Goal: Check status: Check status

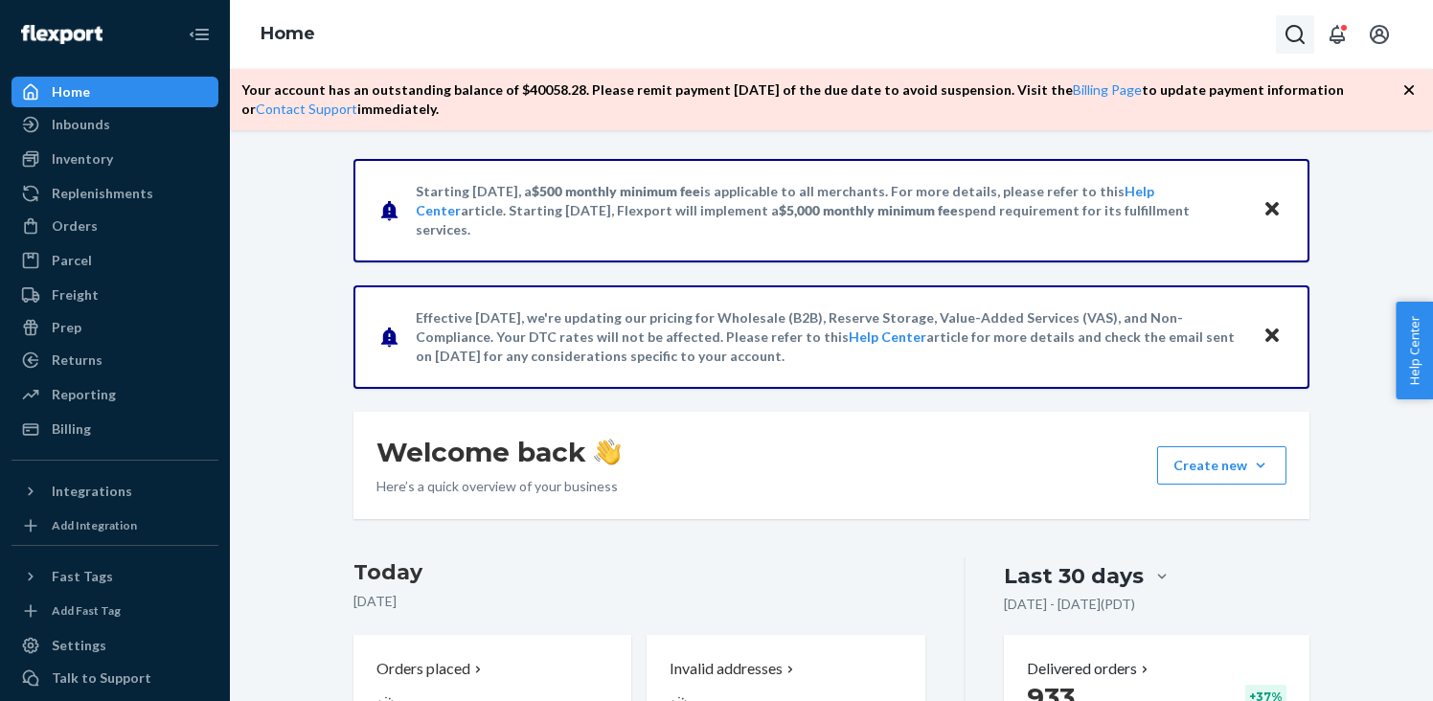
click at [1283, 33] on button "Open Search Box" at bounding box center [1295, 34] width 38 height 38
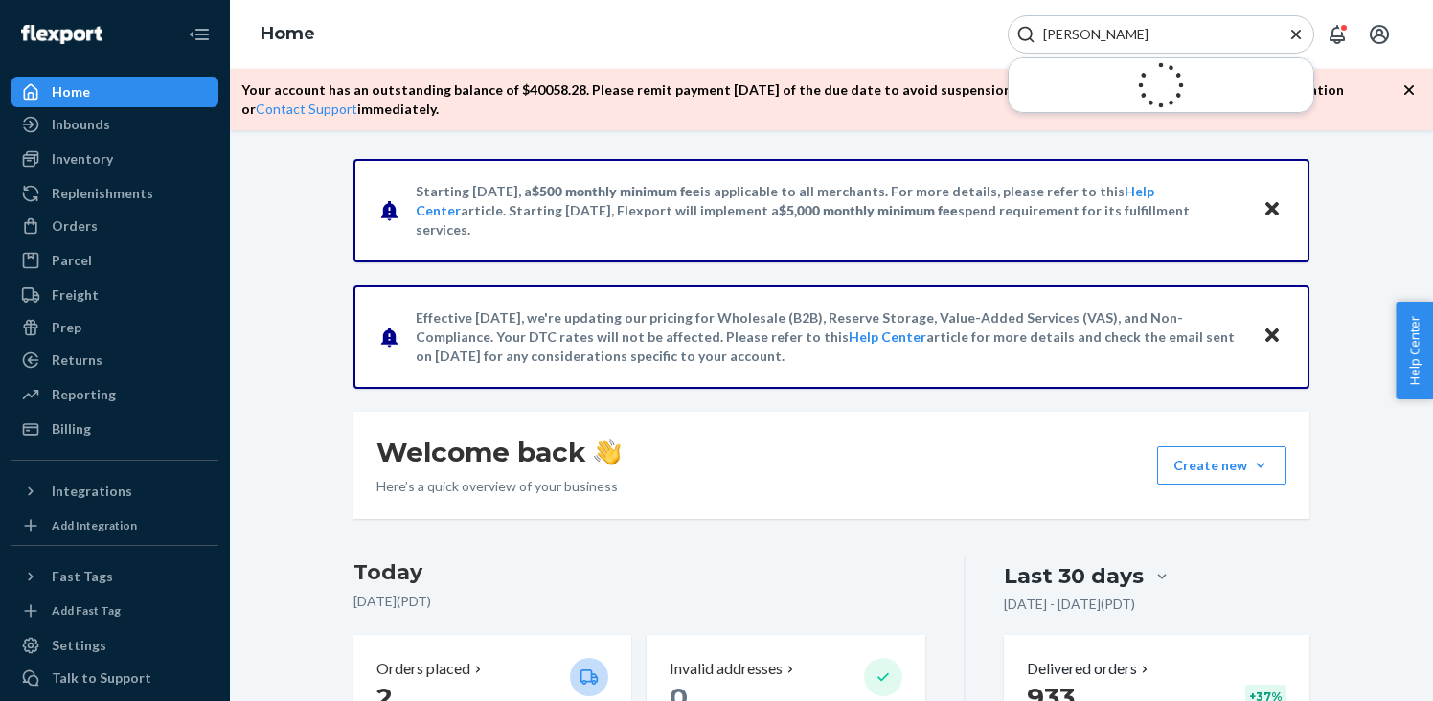
type input "[PERSON_NAME]"
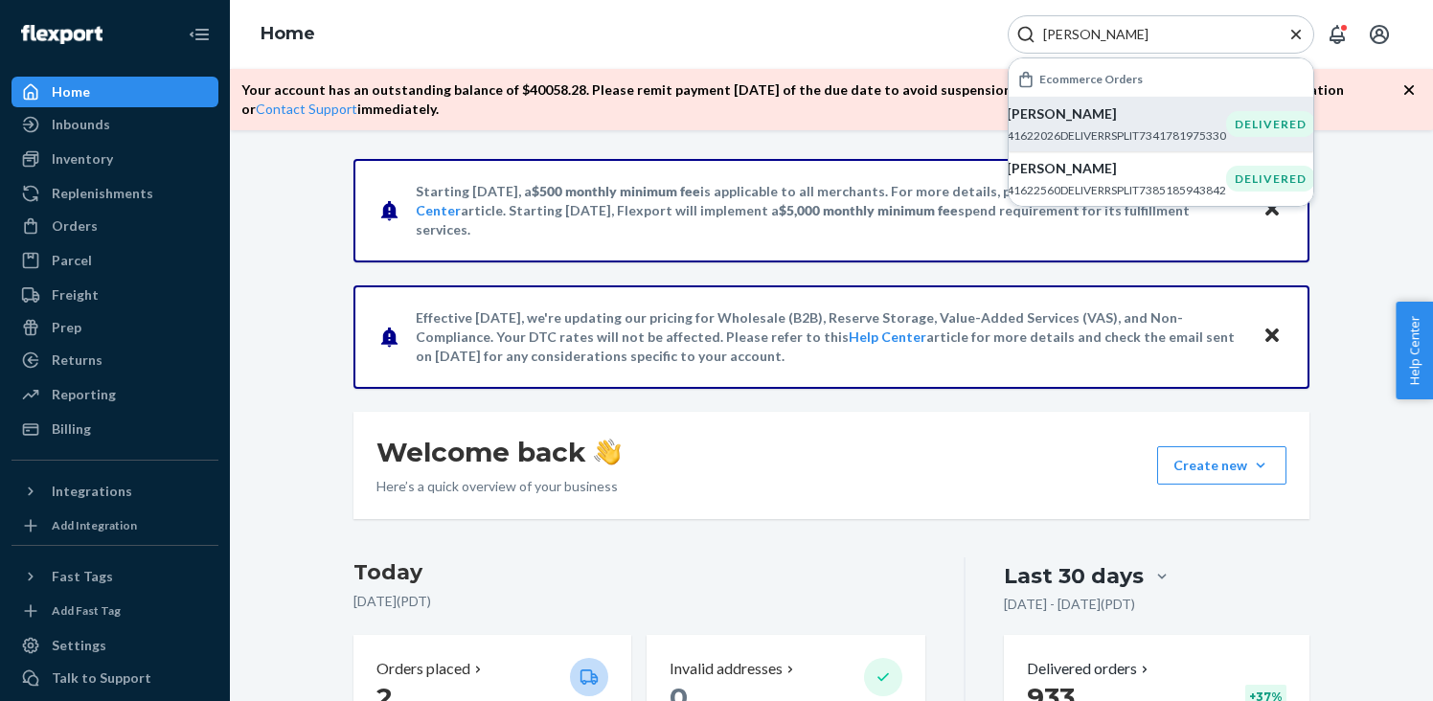
click at [1057, 139] on p "41622026DELIVERRSPLIT7341781975330" at bounding box center [1116, 135] width 219 height 16
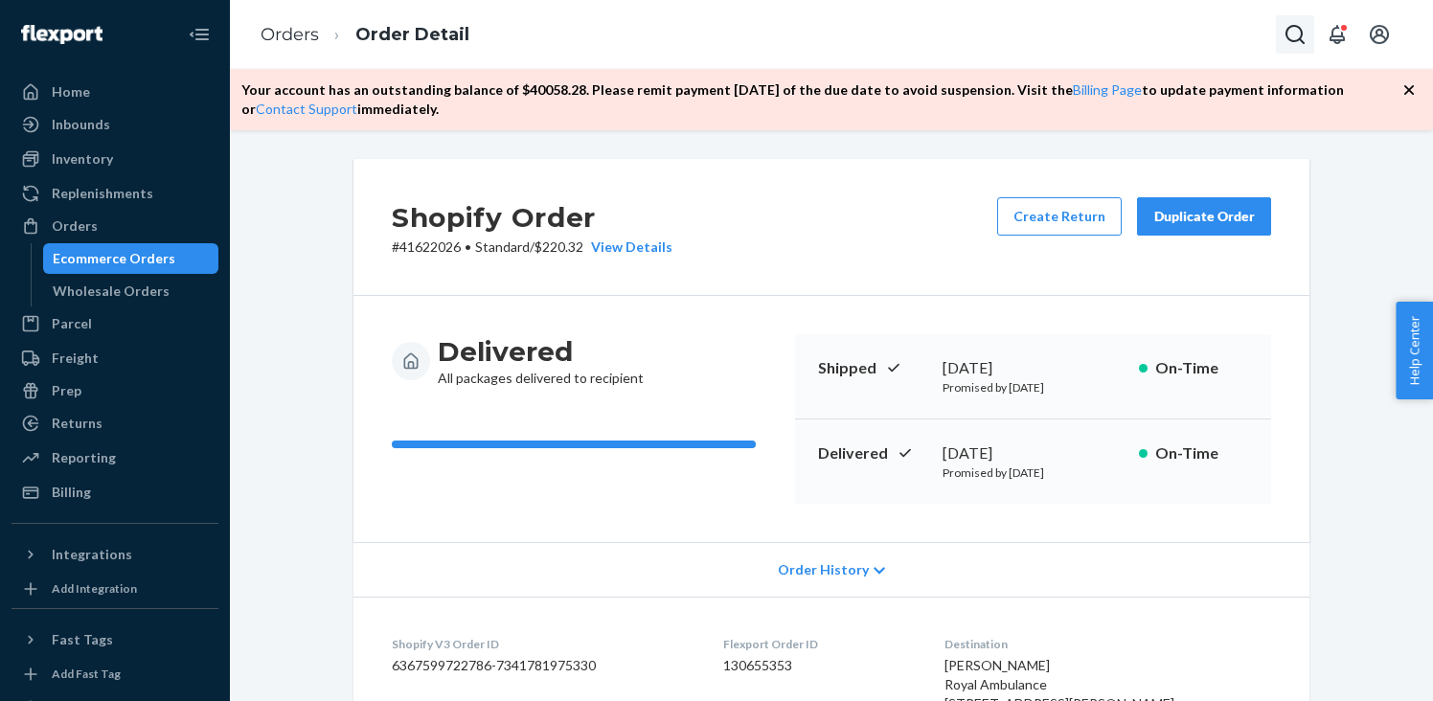
click at [1295, 27] on icon "Open Search Box" at bounding box center [1295, 34] width 23 height 23
click at [1108, 34] on input "Search Input" at bounding box center [1153, 34] width 236 height 19
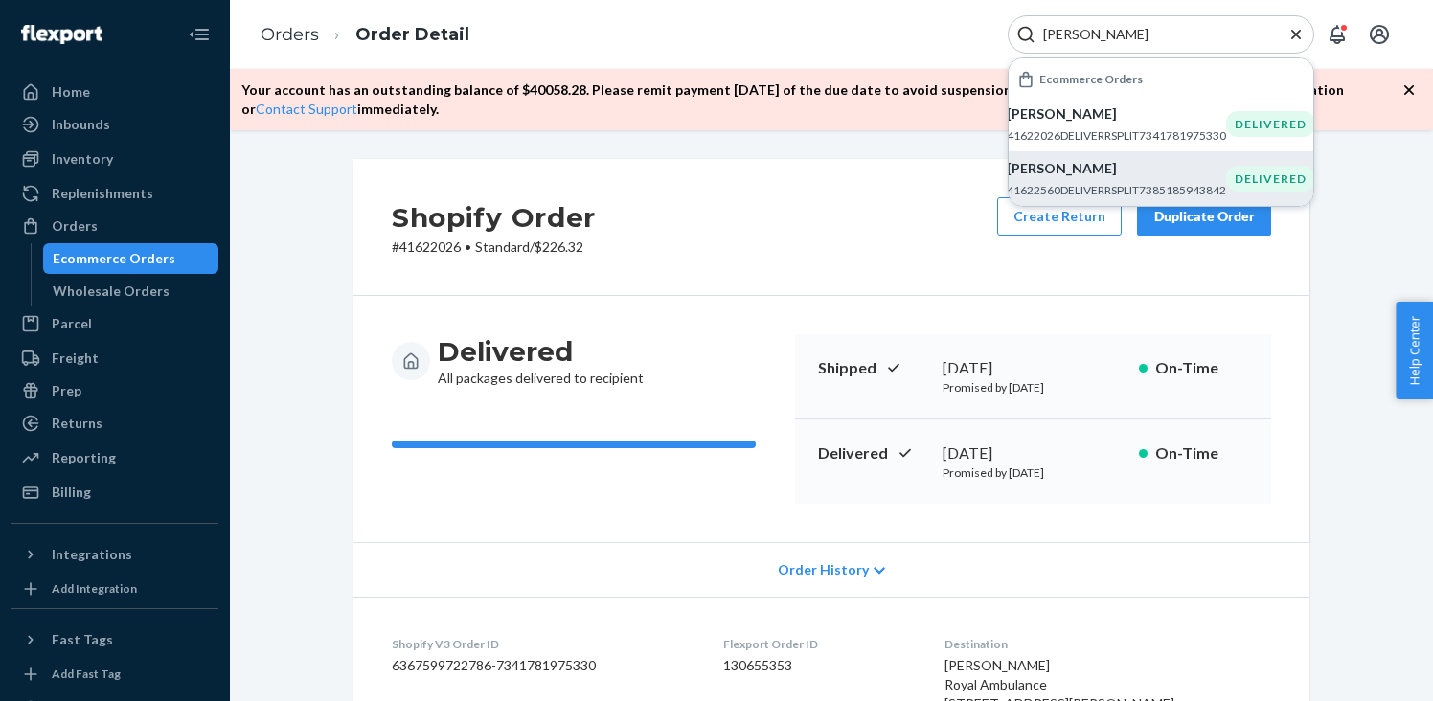
type input "[PERSON_NAME]"
click at [1137, 188] on p "41622560DELIVERRSPLIT7385185943842" at bounding box center [1116, 190] width 219 height 16
click at [693, 567] on div "Order History" at bounding box center [831, 569] width 956 height 55
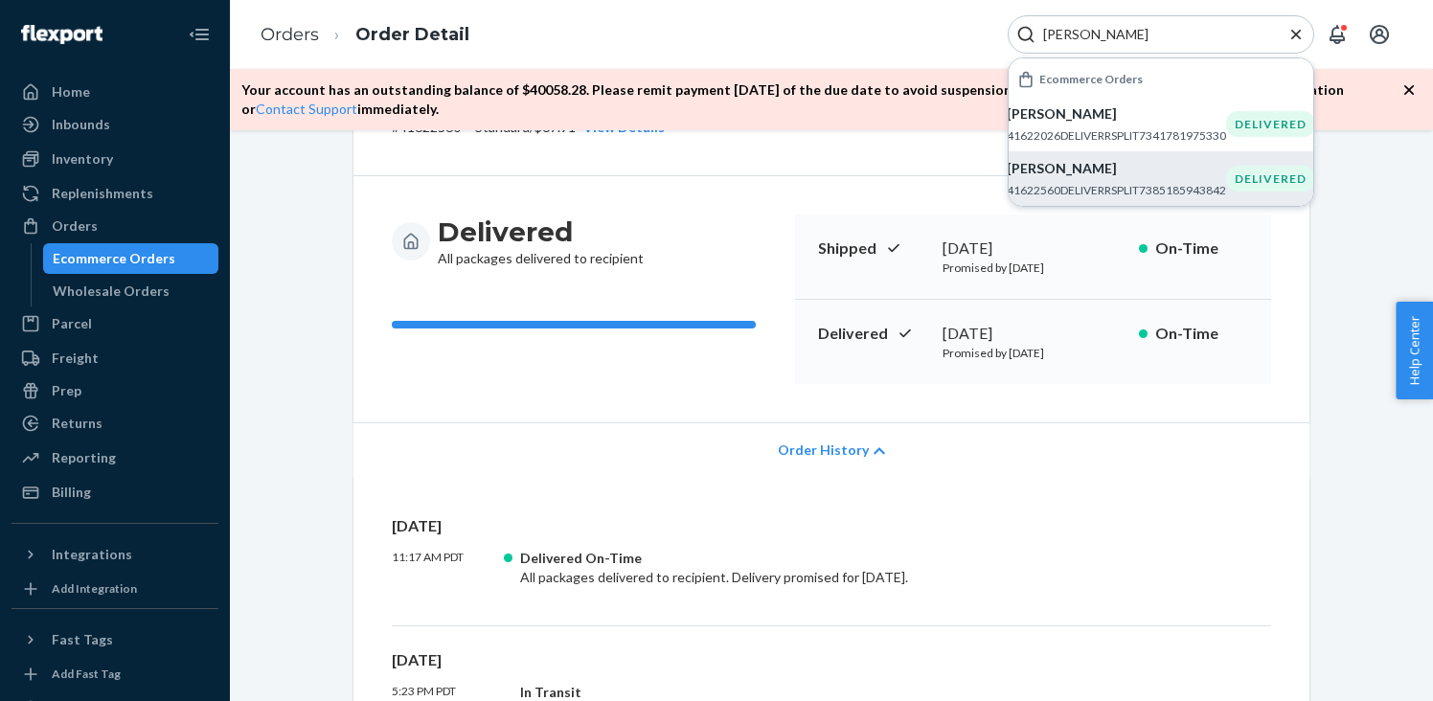
scroll to position [208, 0]
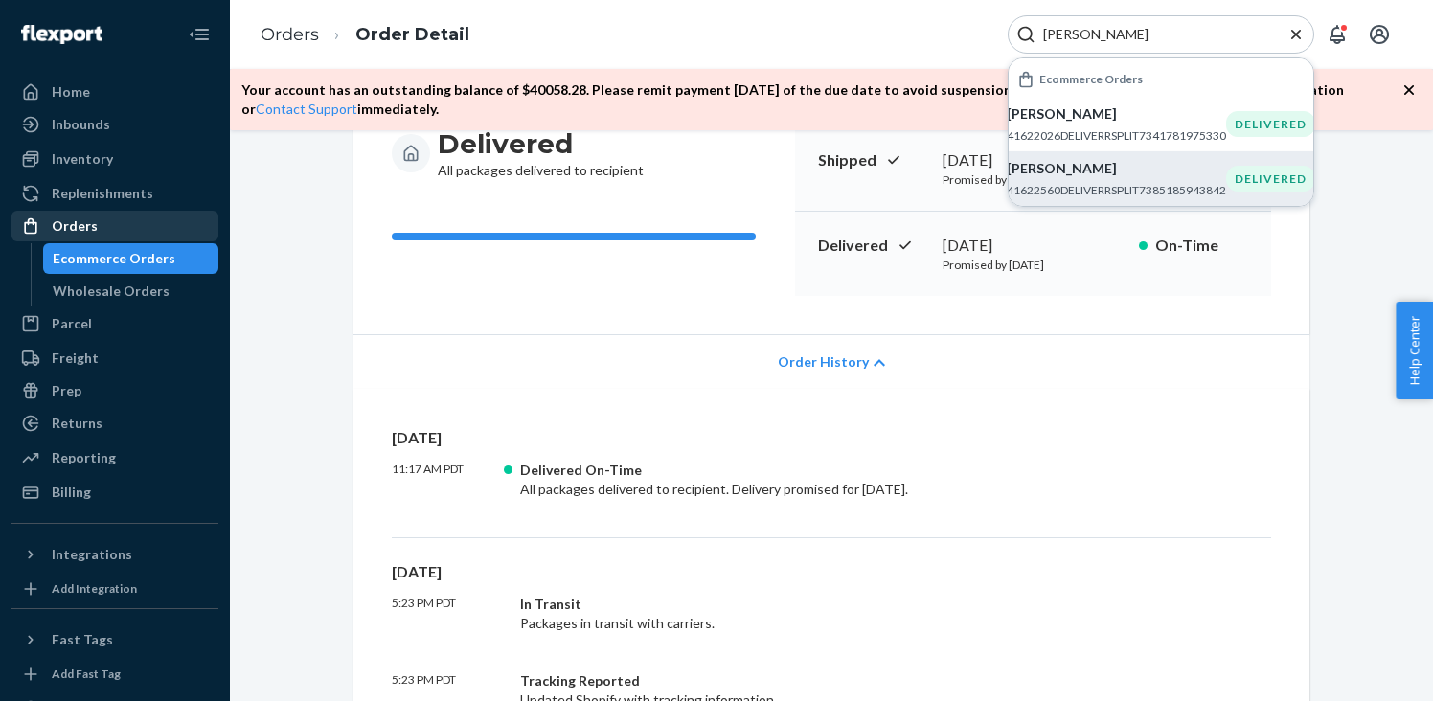
click at [77, 224] on div "Orders" at bounding box center [75, 225] width 46 height 19
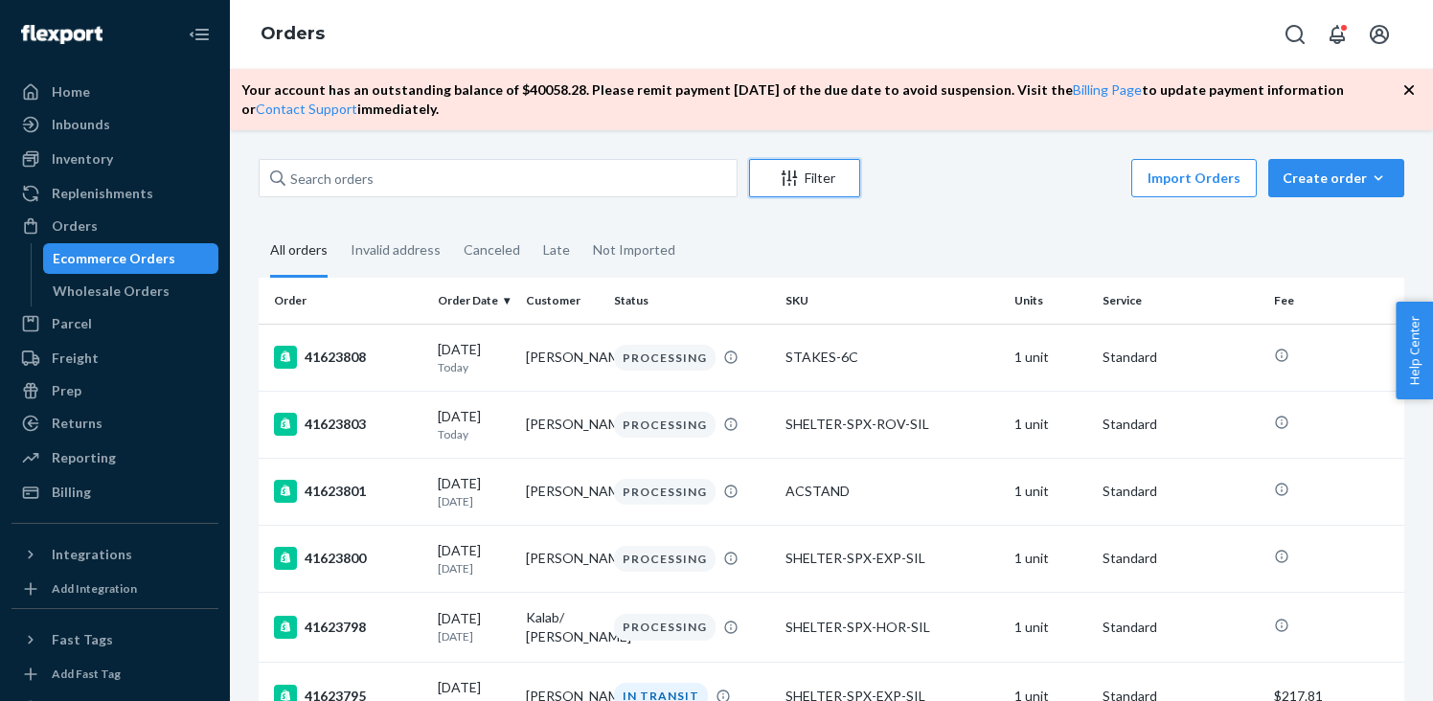
click at [789, 176] on icon "Filter" at bounding box center [789, 178] width 19 height 19
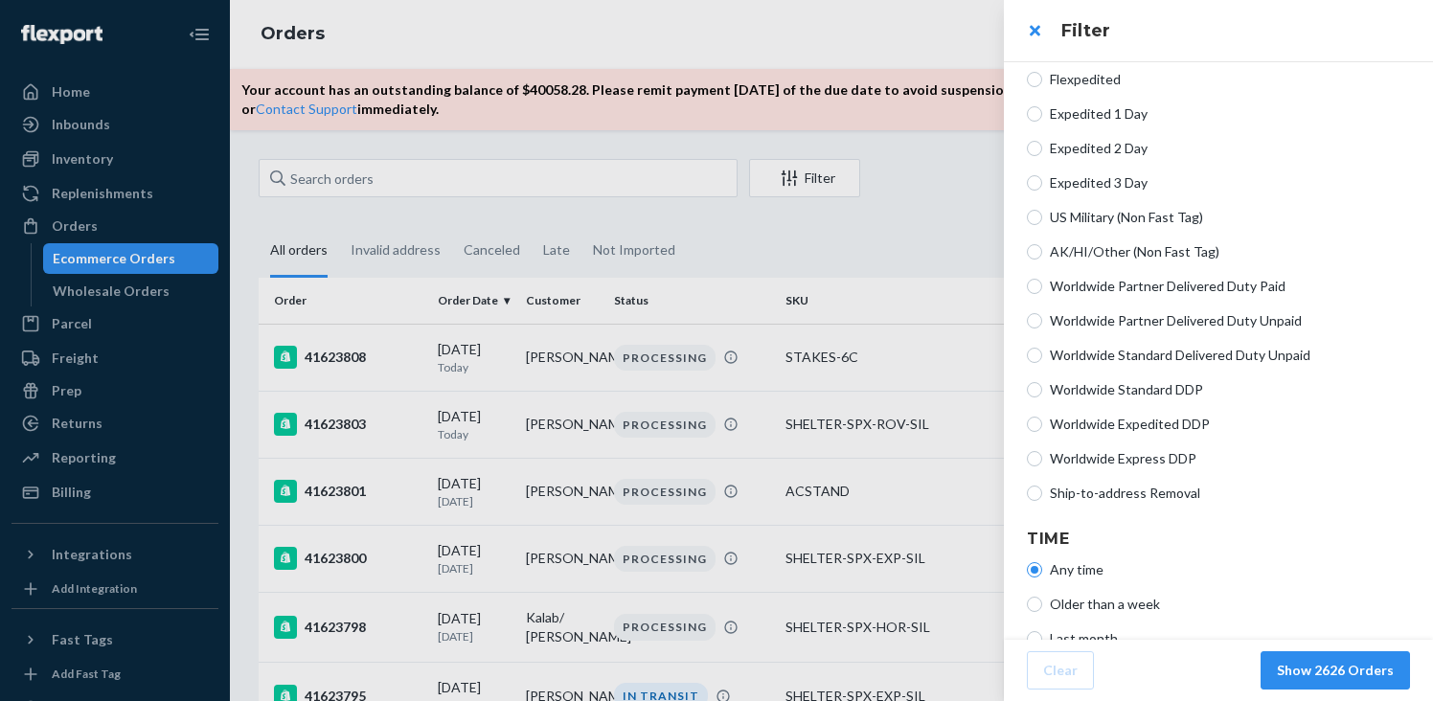
scroll to position [510, 0]
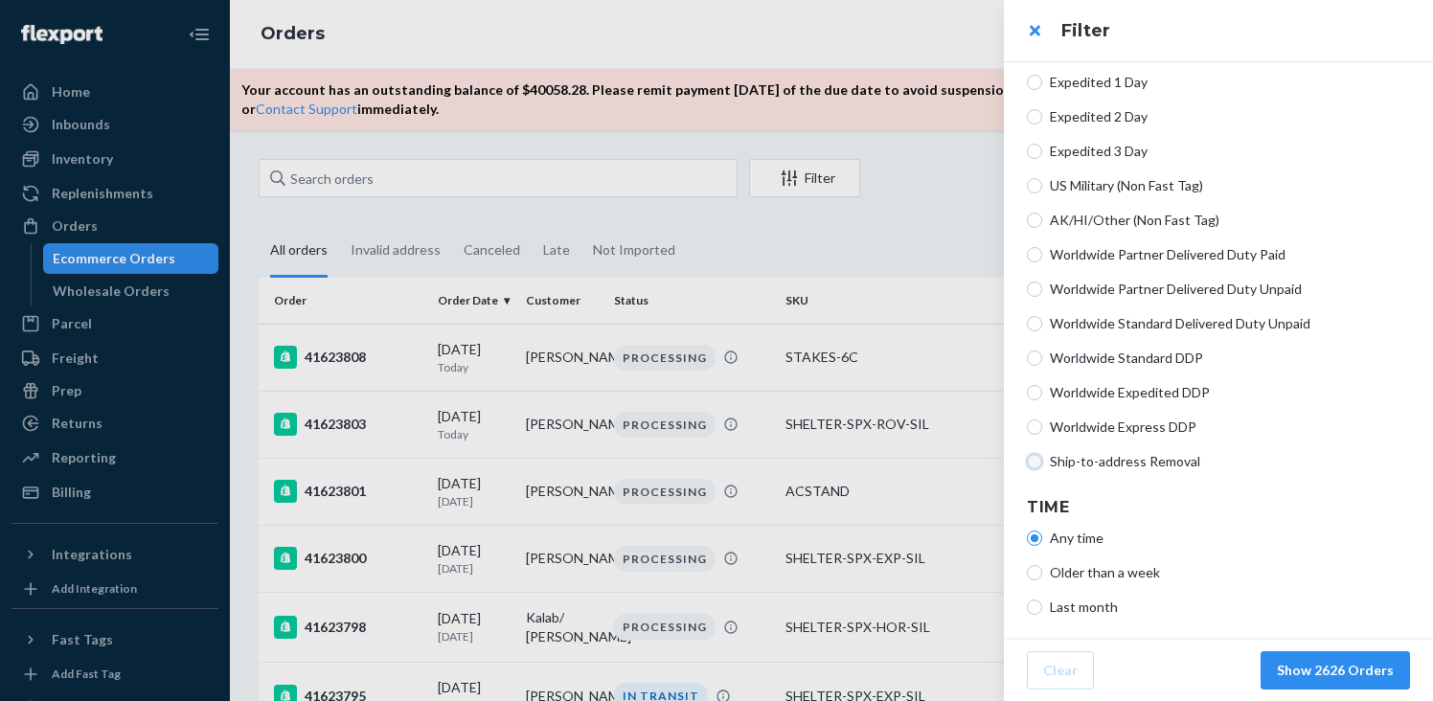
click at [1036, 466] on input "Ship-to-address Removal" at bounding box center [1034, 461] width 15 height 15
radio input "true"
radio input "false"
click at [1338, 675] on button "Show 14 Orders" at bounding box center [1343, 670] width 134 height 38
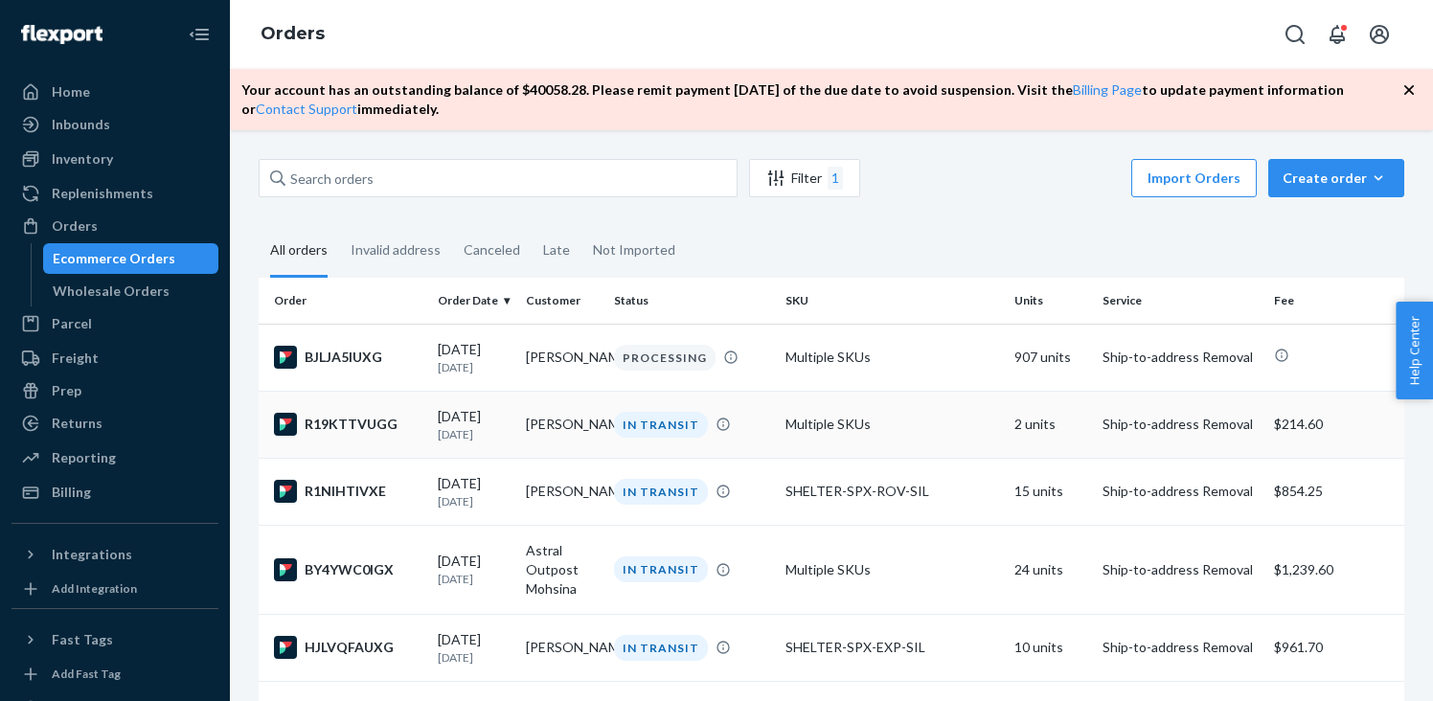
click at [361, 424] on div "R19KTTVUGG" at bounding box center [348, 424] width 148 height 23
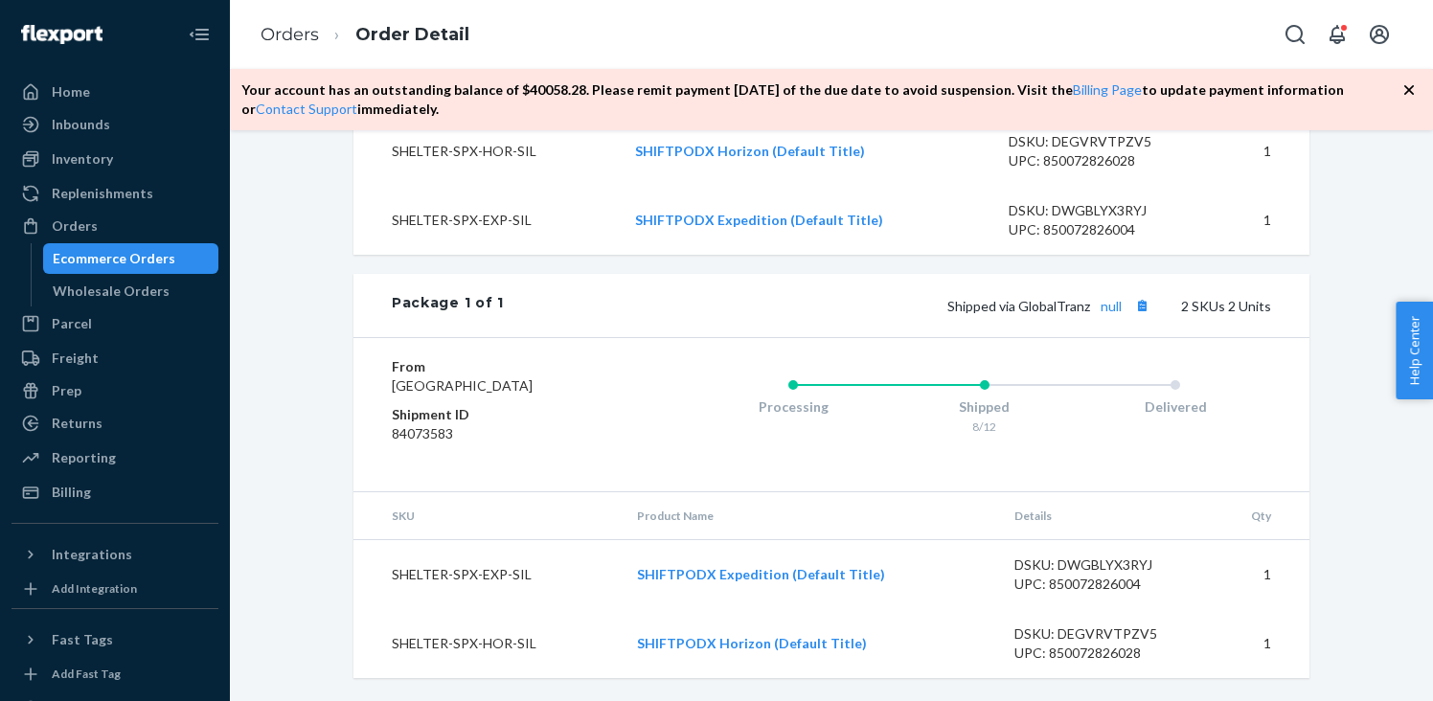
scroll to position [771, 0]
drag, startPoint x: 957, startPoint y: 309, endPoint x: 1092, endPoint y: 315, distance: 135.2
click at [1092, 315] on div "Shipped via GlobalTranz null 2 SKUs 2 Units" at bounding box center [887, 305] width 767 height 25
click at [1147, 306] on button "Copy tracking number" at bounding box center [1141, 305] width 25 height 25
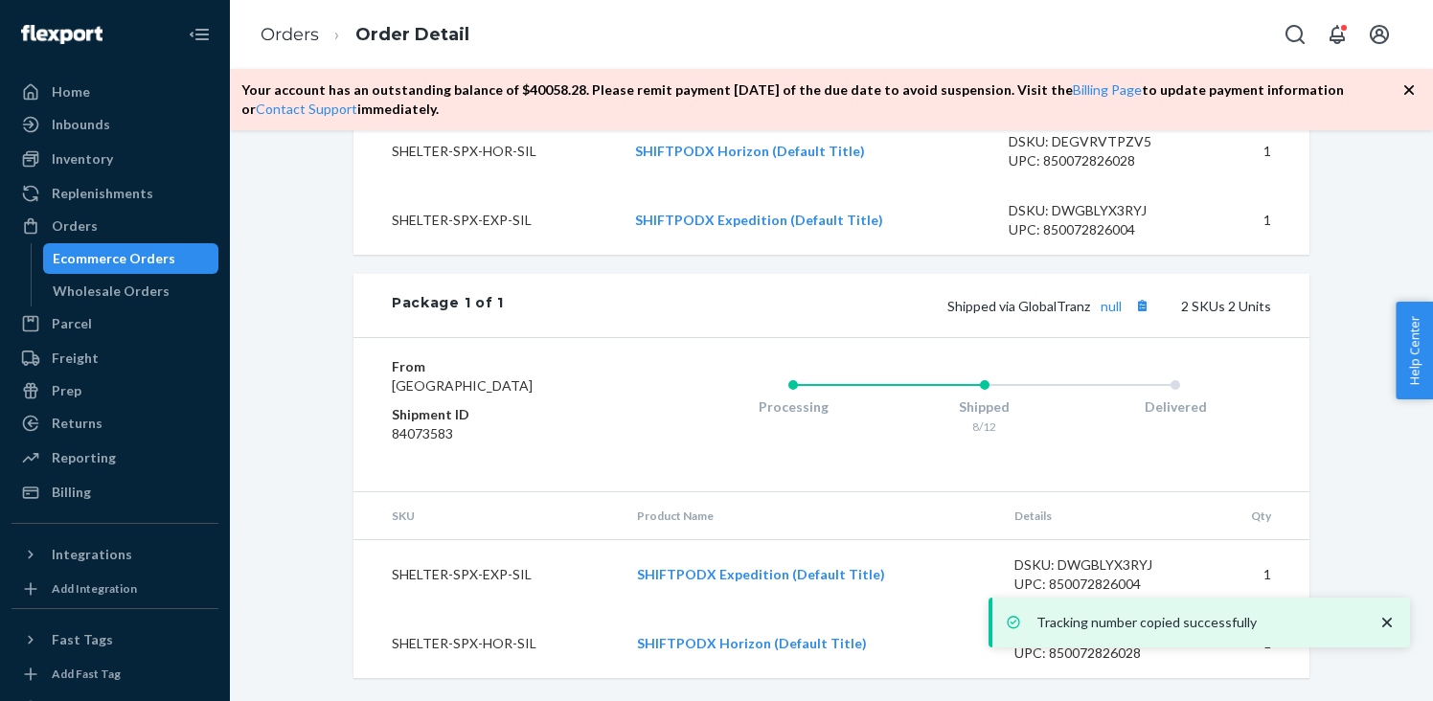
click at [907, 355] on div "From [GEOGRAPHIC_DATA] Shipment ID 84073583 Processing Shipped 8/12 Delivered" at bounding box center [831, 414] width 956 height 154
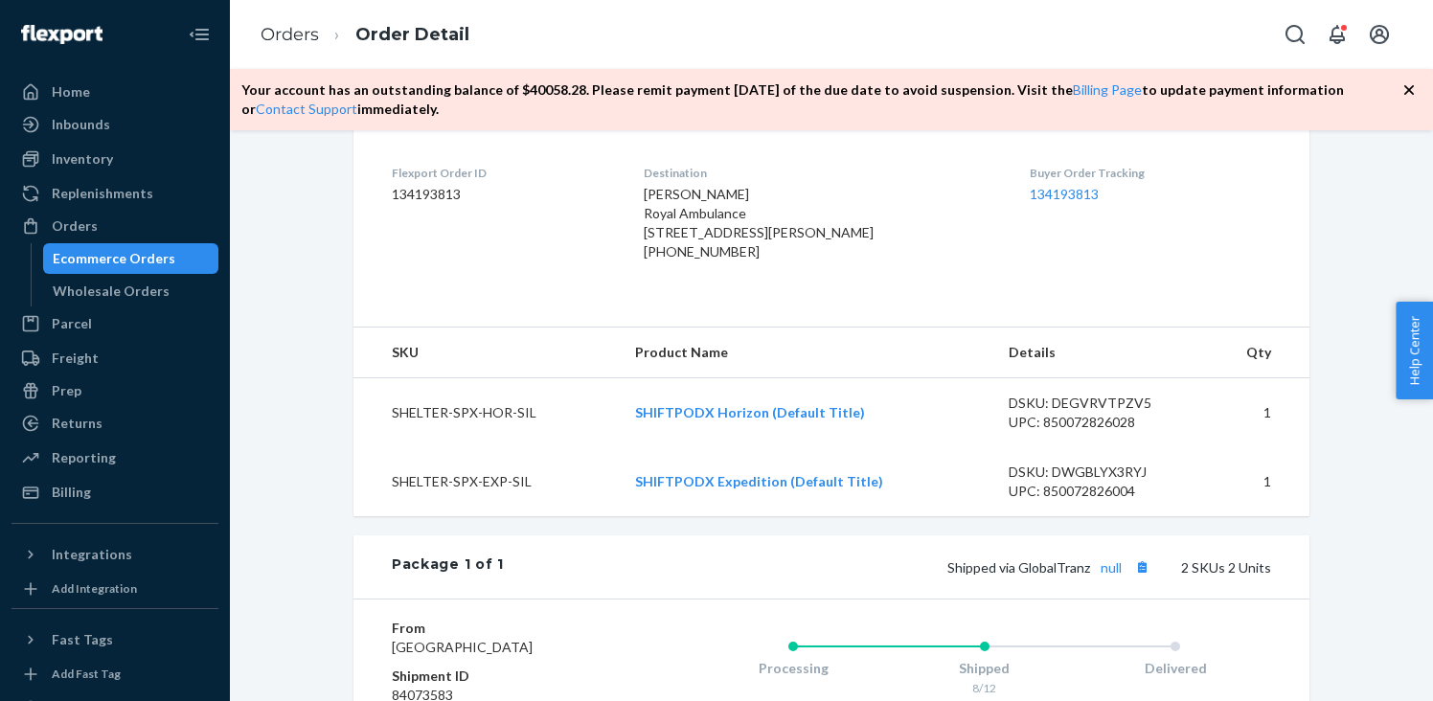
scroll to position [0, 0]
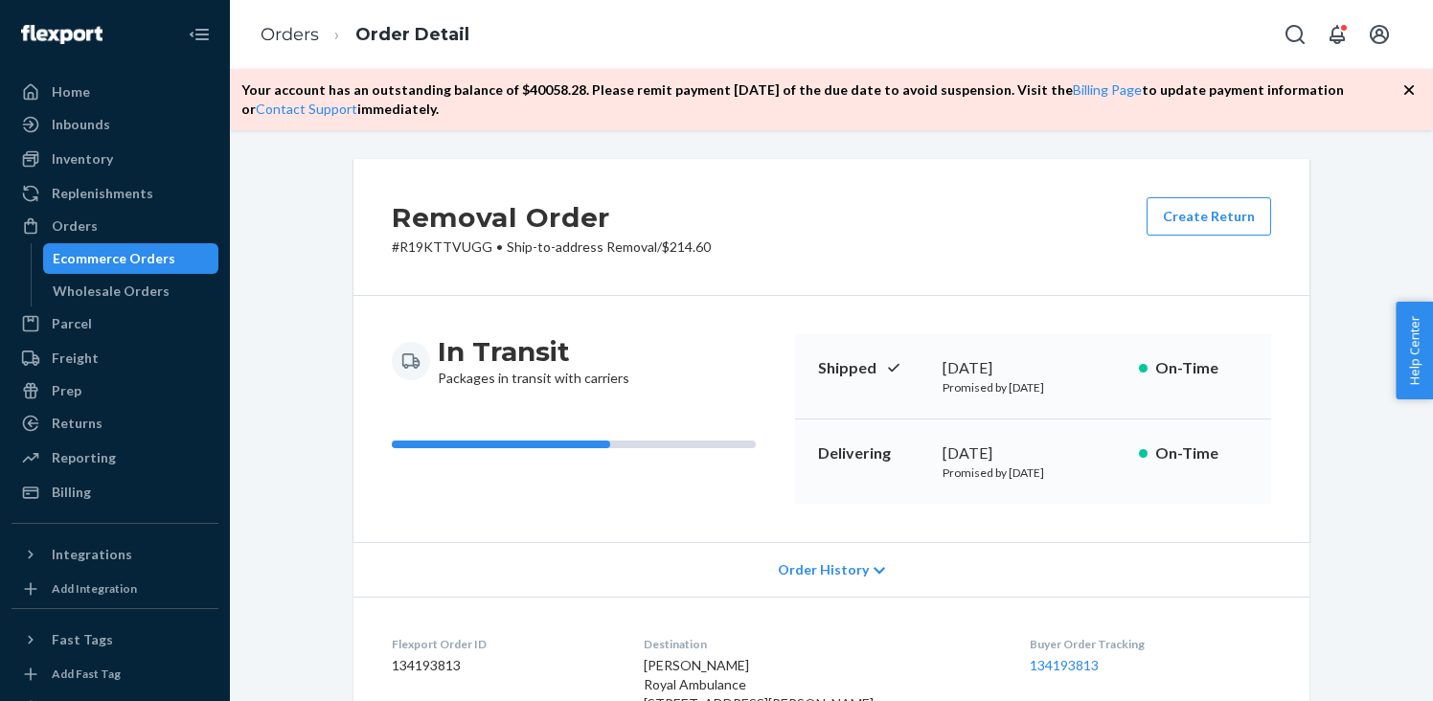
click at [445, 235] on h2 "Removal Order" at bounding box center [551, 217] width 319 height 40
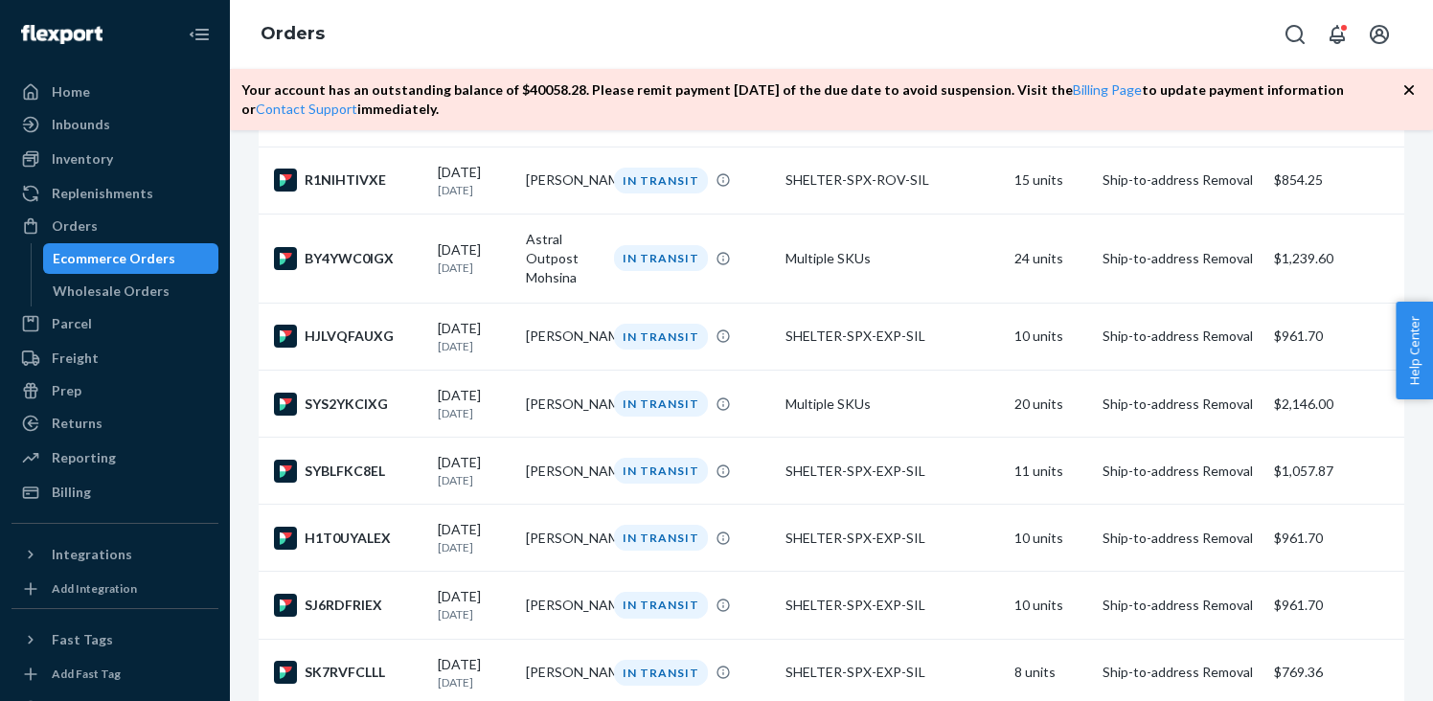
scroll to position [379, 0]
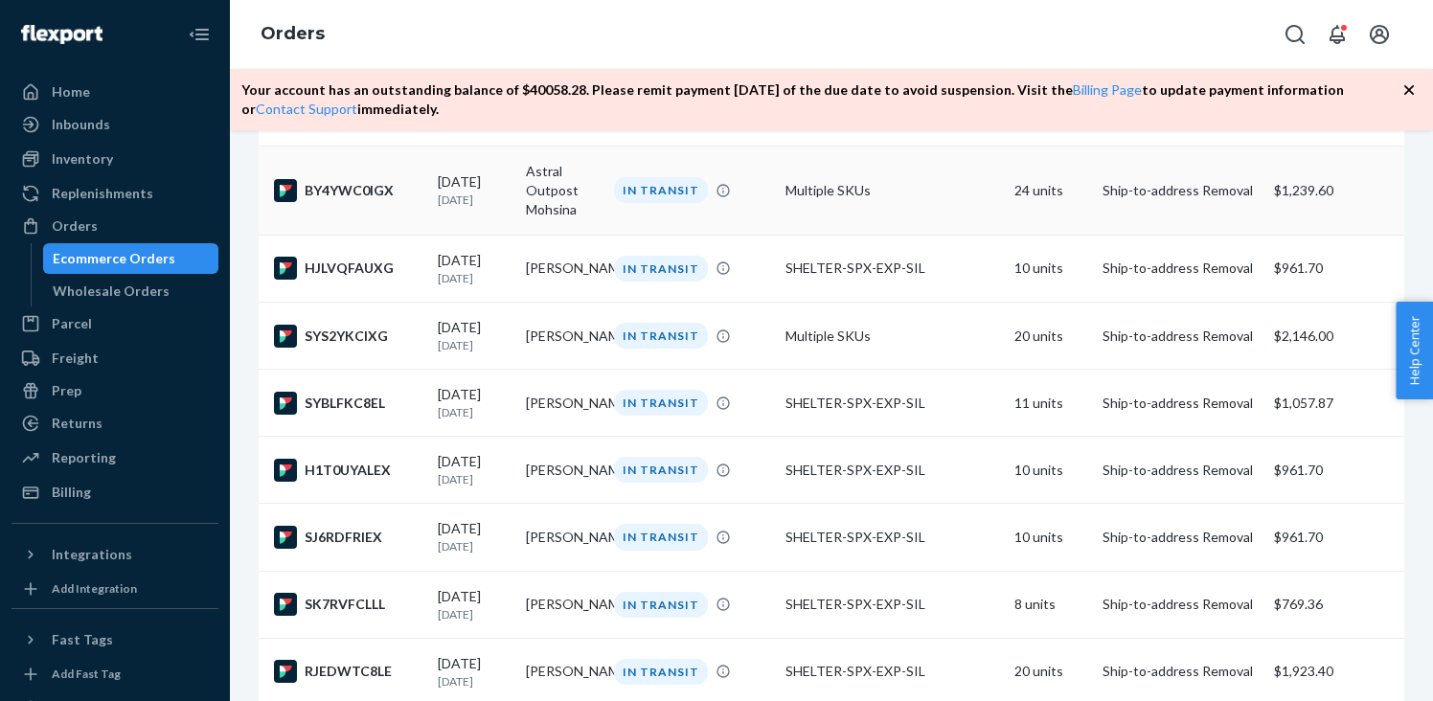
click at [343, 202] on div "BY4YWC0IGX" at bounding box center [348, 190] width 148 height 23
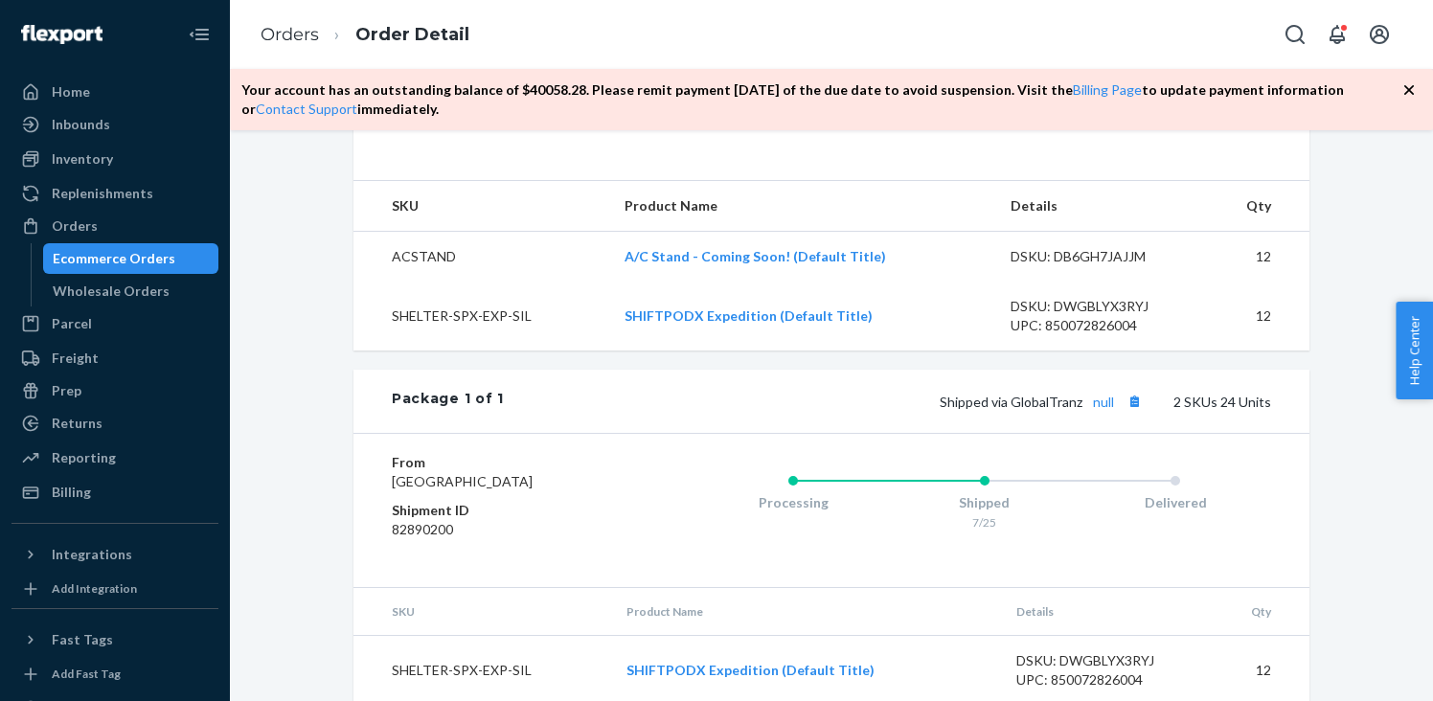
scroll to position [619, 0]
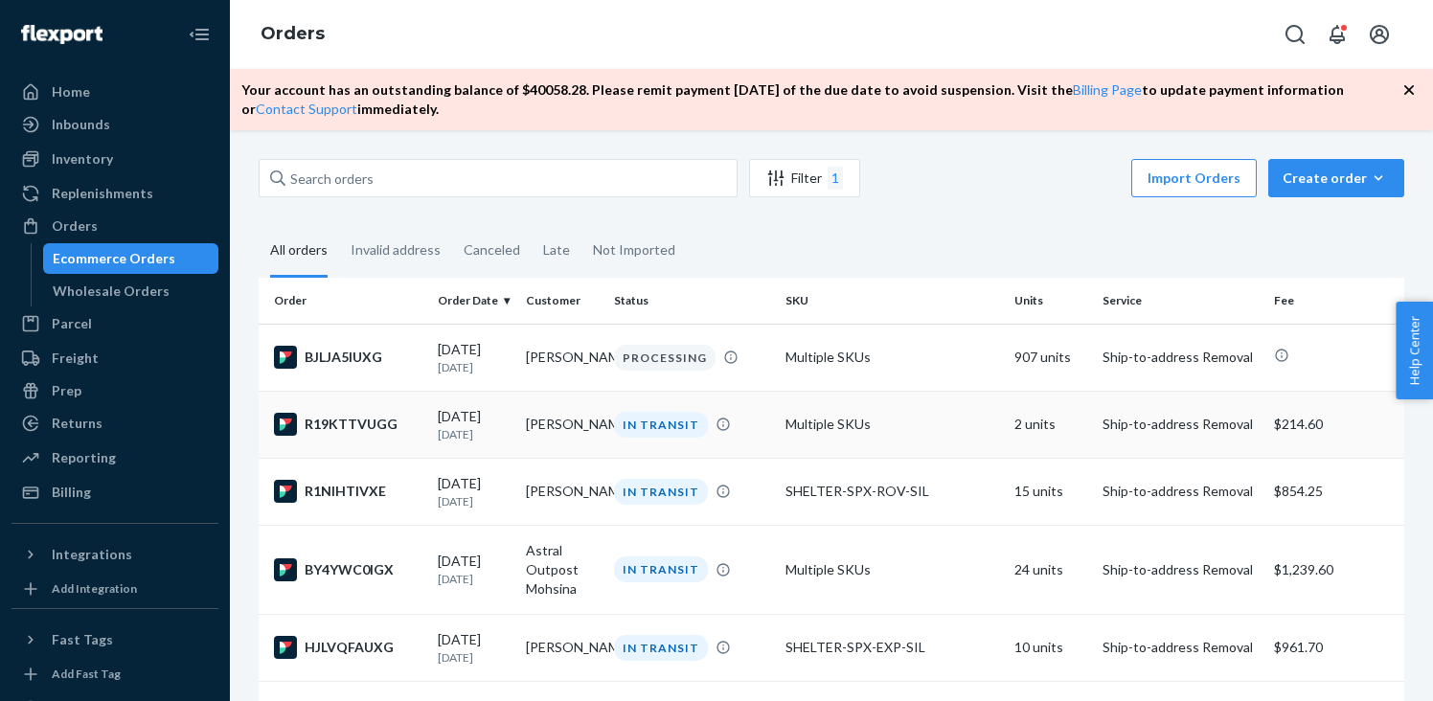
click at [343, 435] on div "R19KTTVUGG" at bounding box center [348, 424] width 148 height 23
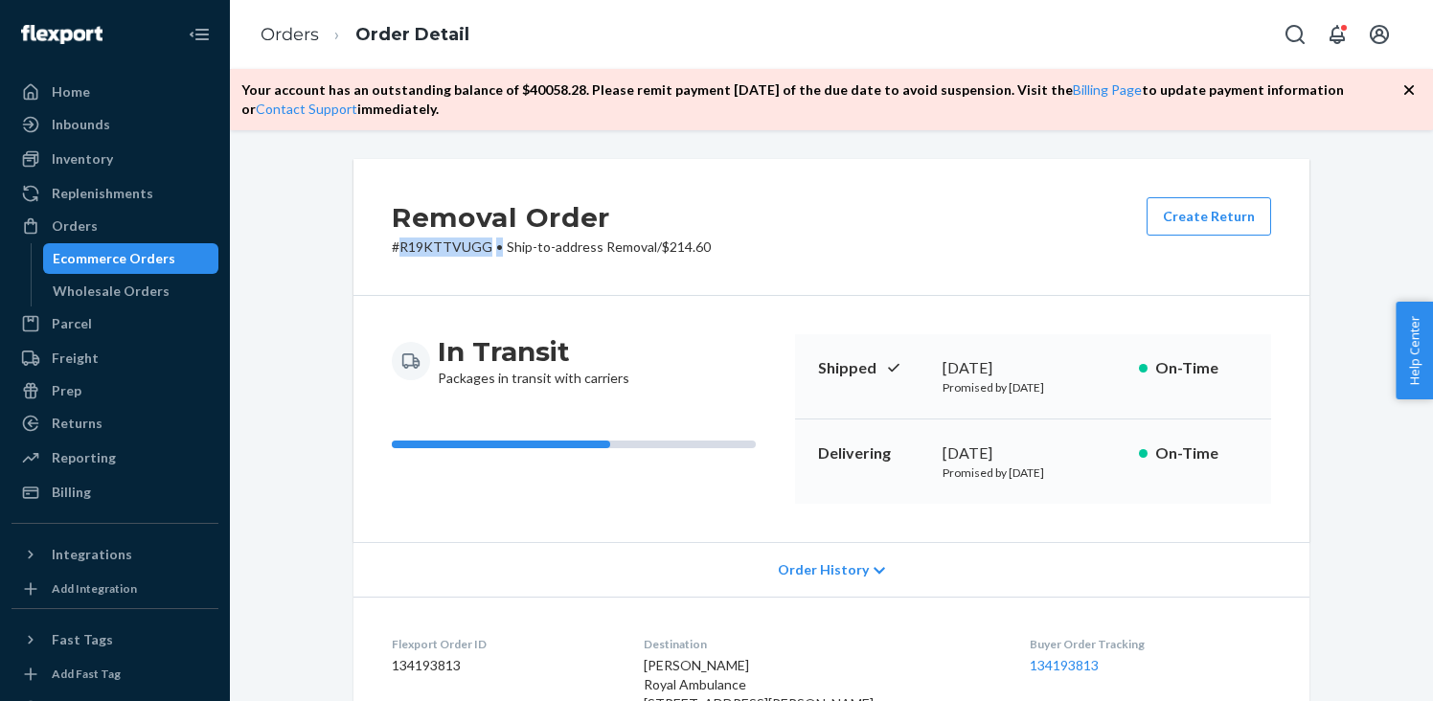
drag, startPoint x: 398, startPoint y: 247, endPoint x: 500, endPoint y: 247, distance: 101.5
click at [500, 247] on p "# R19KTTVUGG • Ship-to-address Removal / $214.60" at bounding box center [551, 247] width 319 height 19
